Goal: Task Accomplishment & Management: Complete application form

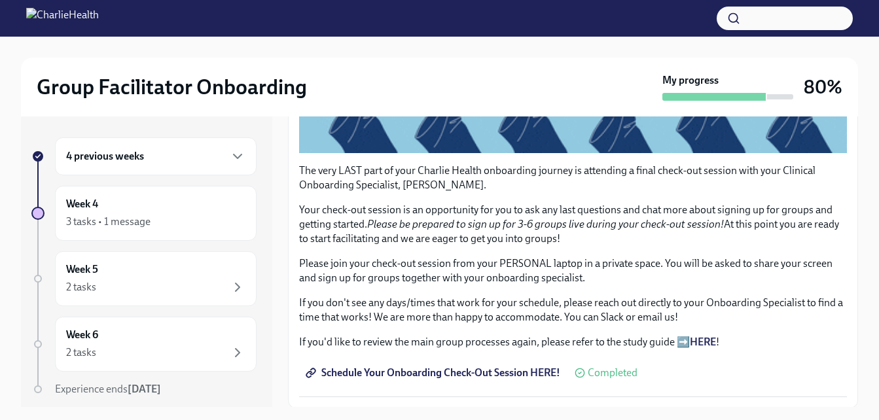
scroll to position [398, 0]
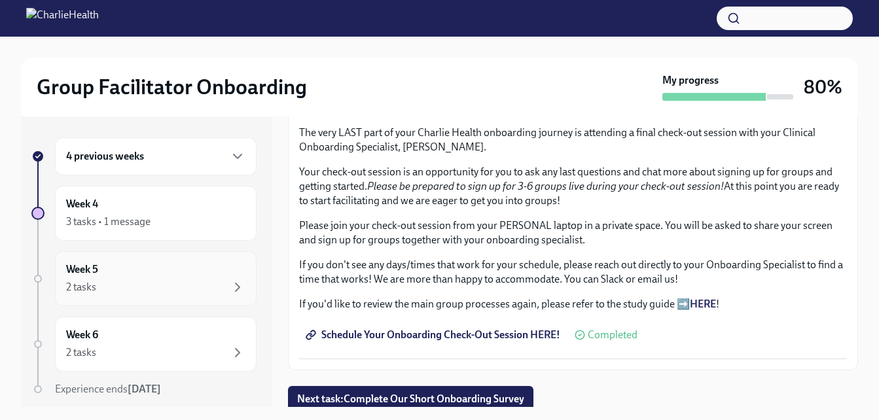
click at [145, 270] on div "Week 5 2 tasks" at bounding box center [155, 279] width 179 height 33
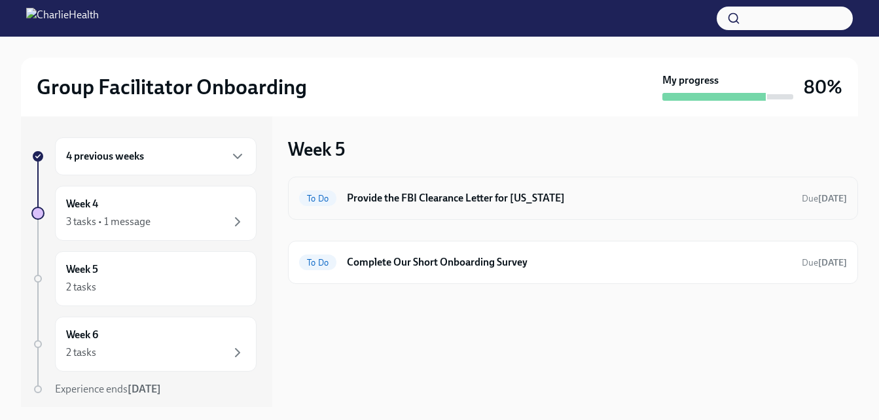
click at [405, 191] on h6 "Provide the FBI Clearance Letter for [US_STATE]" at bounding box center [569, 198] width 445 height 14
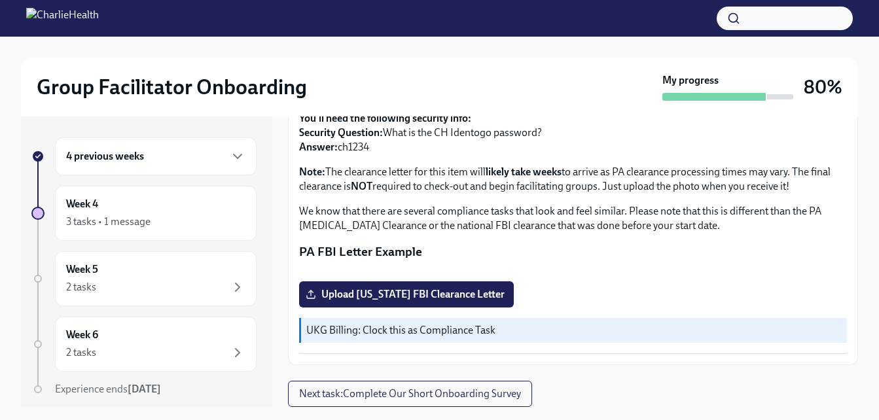
scroll to position [352, 0]
click at [420, 290] on span "Upload [US_STATE] FBI Clearance Letter" at bounding box center [406, 294] width 196 height 13
click at [0, 0] on input "Upload [US_STATE] FBI Clearance Letter" at bounding box center [0, 0] width 0 height 0
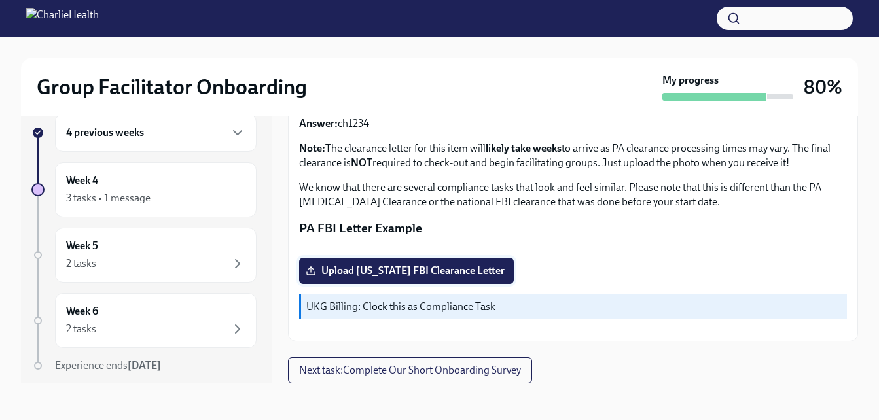
click at [486, 265] on span "Upload [US_STATE] FBI Clearance Letter" at bounding box center [406, 271] width 196 height 13
click at [0, 0] on input "Upload [US_STATE] FBI Clearance Letter" at bounding box center [0, 0] width 0 height 0
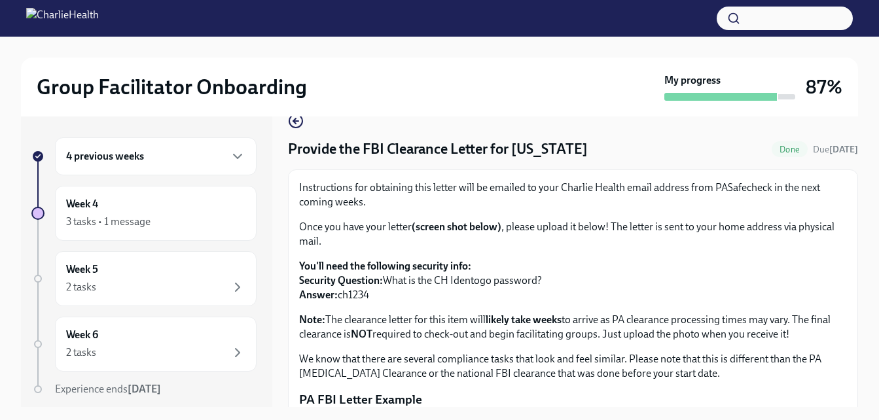
scroll to position [0, 0]
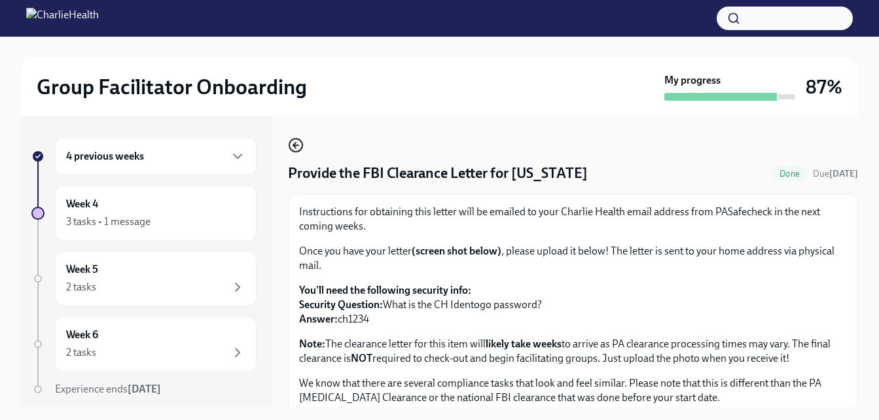
click at [299, 153] on icon "button" at bounding box center [296, 145] width 16 height 16
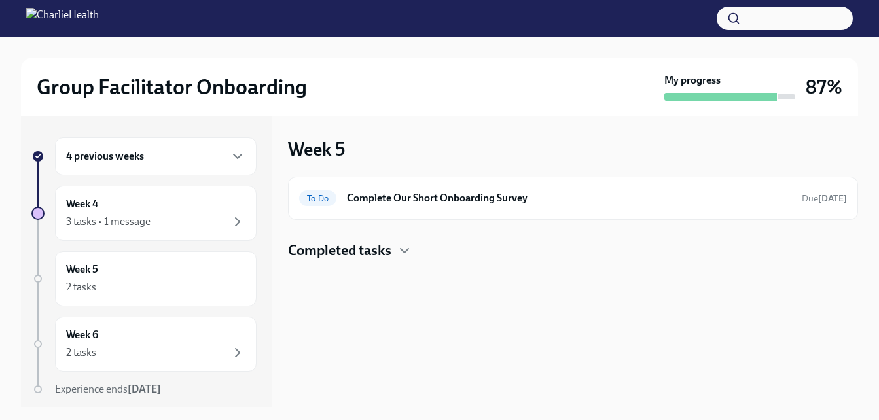
click at [351, 261] on div "Week 5 To Do Complete Our Short Onboarding Survey Due [DATE] Completed tasks" at bounding box center [573, 262] width 570 height 291
click at [354, 257] on h4 "Completed tasks" at bounding box center [339, 251] width 103 height 20
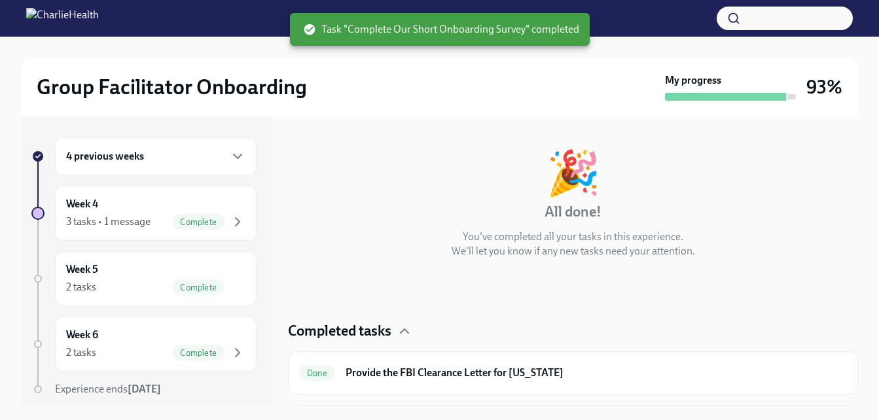
scroll to position [88, 0]
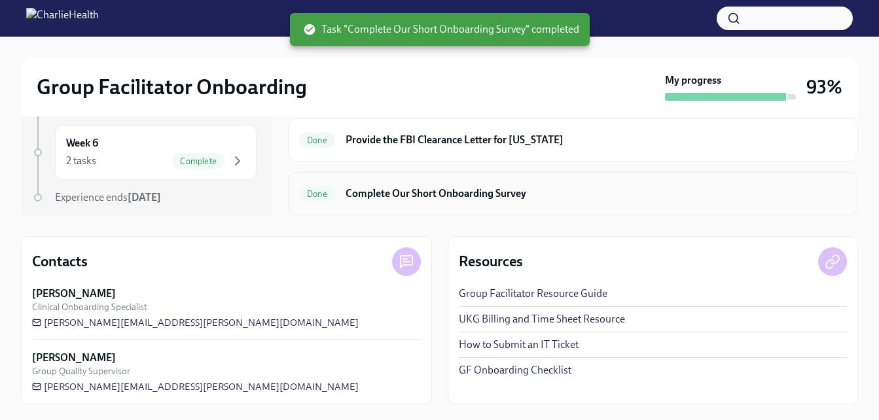
click at [414, 197] on h6 "Complete Our Short Onboarding Survey" at bounding box center [597, 194] width 502 height 14
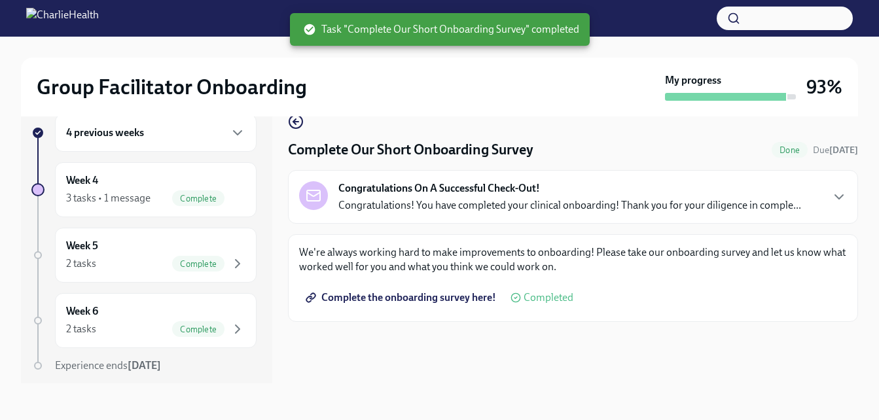
scroll to position [24, 0]
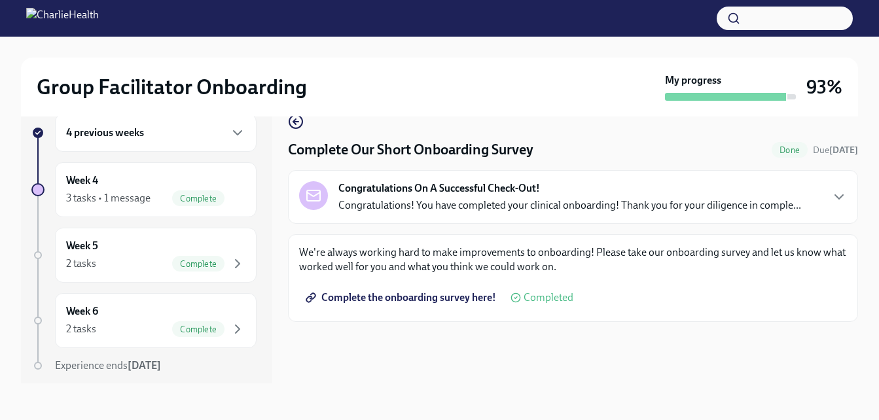
click at [543, 204] on p "Congratulations! You have completed your clinical onboarding! Thank you for you…" at bounding box center [570, 205] width 463 height 14
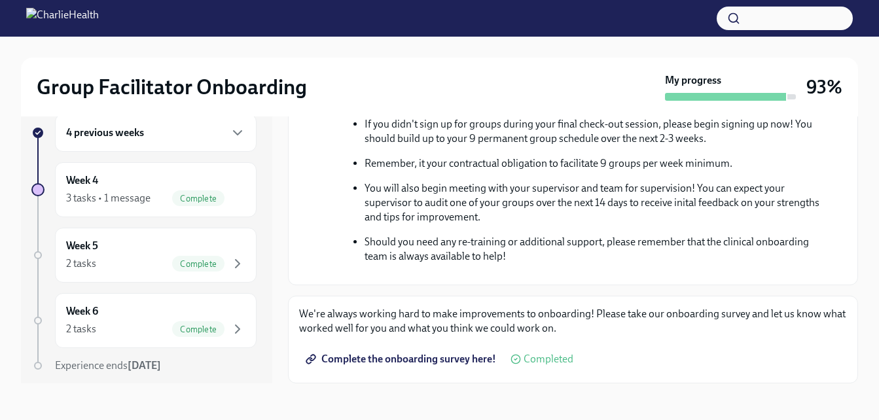
scroll to position [371, 0]
